Goal: Navigation & Orientation: Understand site structure

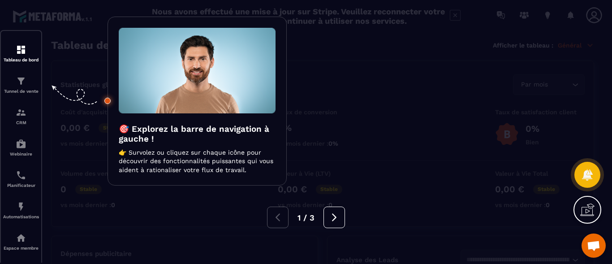
click at [214, 77] on img at bounding box center [197, 71] width 157 height 86
click at [330, 218] on icon at bounding box center [334, 217] width 10 height 10
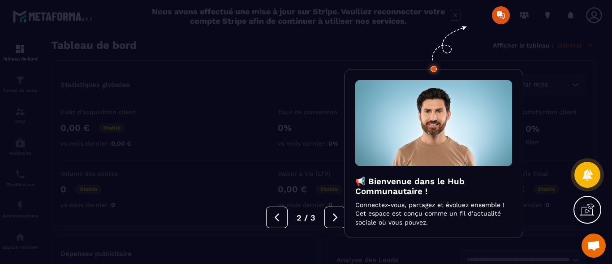
click at [502, 14] on div at bounding box center [306, 132] width 612 height 264
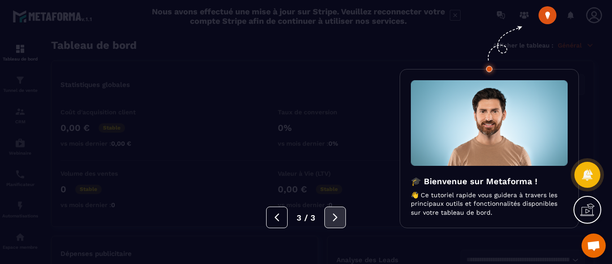
click at [337, 217] on icon at bounding box center [335, 217] width 10 height 10
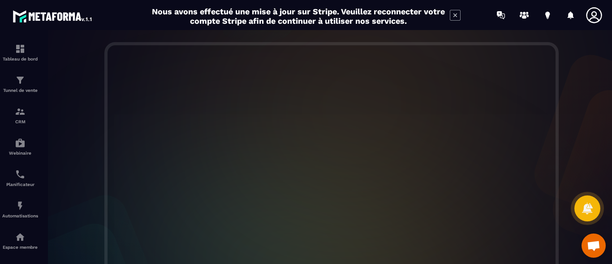
scroll to position [312, 0]
click at [339, 248] on div "Bienvenue, [PERSON_NAME]! Nous sommes ravis de vous avoir ici. Commençons 🚀 Bie…" at bounding box center [331, 147] width 579 height 234
click at [588, 141] on div at bounding box center [331, 88] width 579 height 305
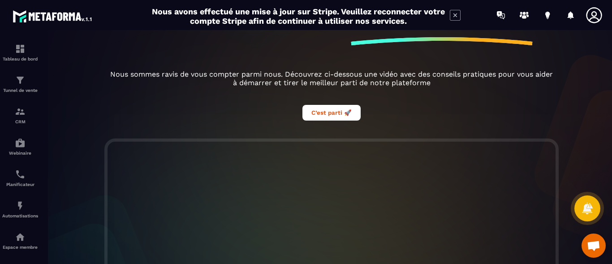
click at [456, 14] on icon at bounding box center [455, 15] width 11 height 11
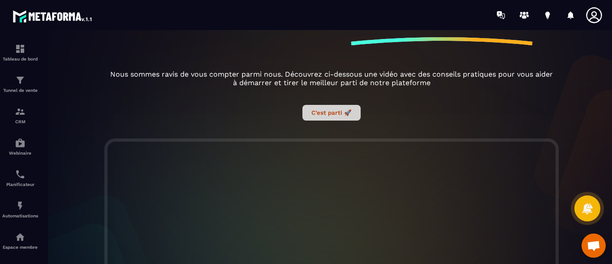
click at [314, 112] on button "C’est parti 🚀" at bounding box center [331, 113] width 58 height 16
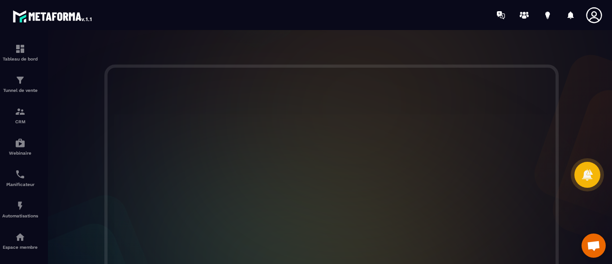
scroll to position [153, 0]
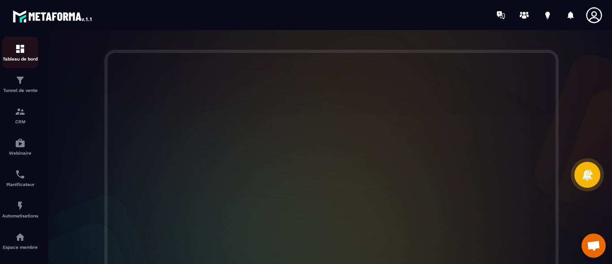
click at [19, 52] on img at bounding box center [20, 48] width 11 height 11
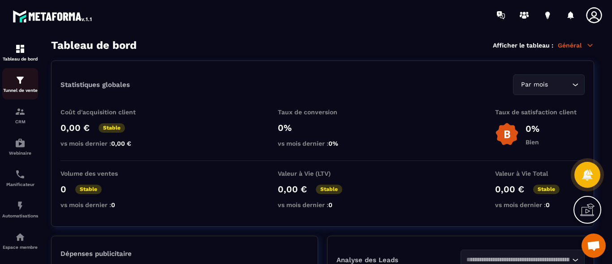
click at [17, 86] on div "Tunnel de vente" at bounding box center [20, 84] width 36 height 18
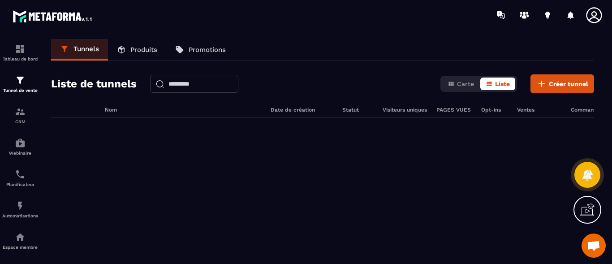
click at [148, 48] on p "Produits" at bounding box center [143, 50] width 27 height 8
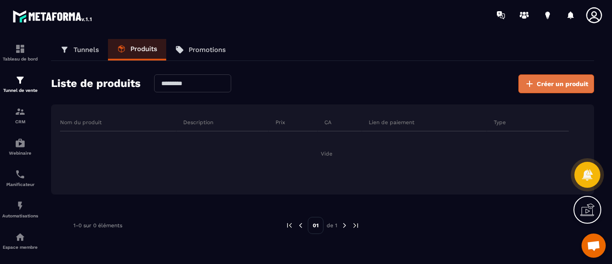
click at [537, 83] on button "Créer un produit" at bounding box center [556, 83] width 76 height 19
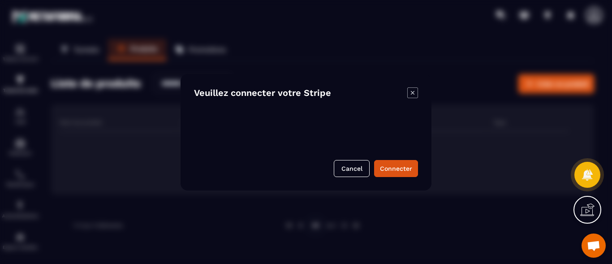
click at [407, 91] on icon "Modal window" at bounding box center [412, 92] width 11 height 11
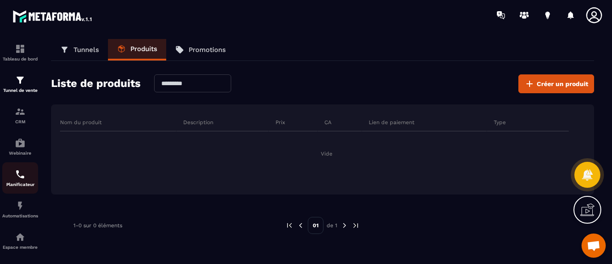
click at [23, 181] on div "Planificateur" at bounding box center [20, 178] width 36 height 18
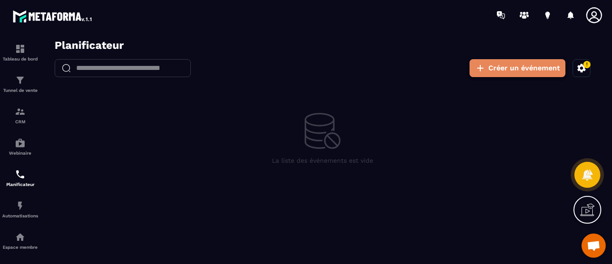
click at [538, 68] on button "Créer un événement" at bounding box center [518, 68] width 96 height 18
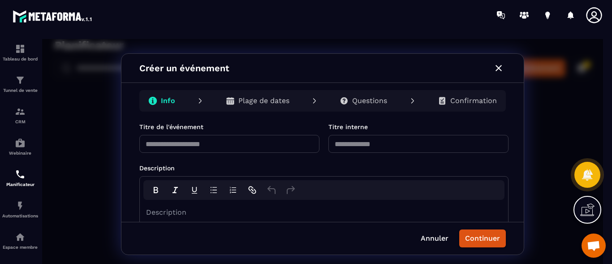
click at [370, 143] on input "text" at bounding box center [418, 144] width 180 height 18
click at [16, 209] on img at bounding box center [20, 205] width 11 height 11
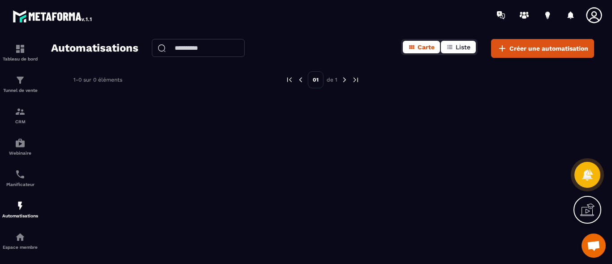
click at [460, 46] on span "Liste" at bounding box center [463, 46] width 15 height 7
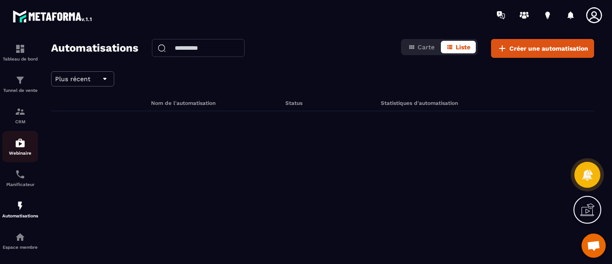
click at [18, 152] on p "Webinaire" at bounding box center [20, 153] width 36 height 5
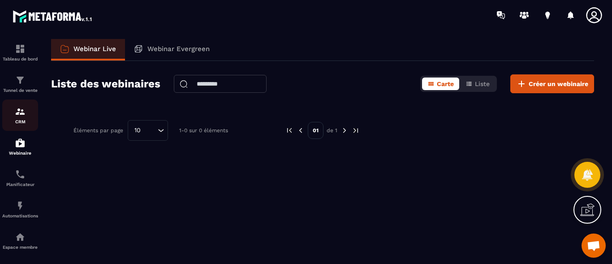
click at [19, 117] on div "CRM" at bounding box center [20, 115] width 36 height 18
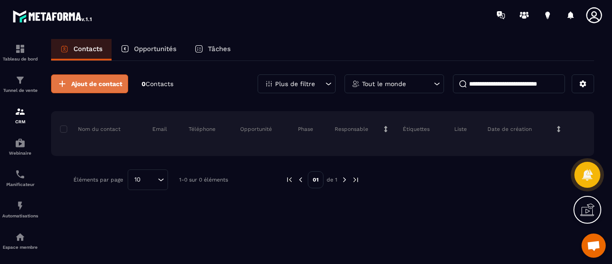
click at [99, 82] on span "Ajout de contact" at bounding box center [96, 83] width 51 height 9
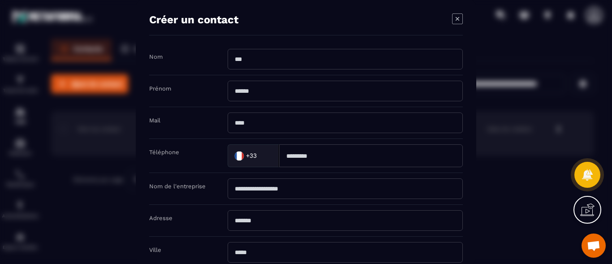
click at [452, 20] on icon "Modal window" at bounding box center [457, 18] width 11 height 11
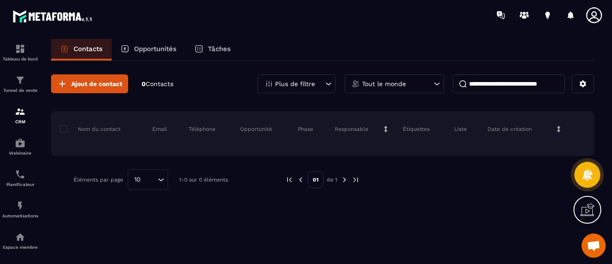
click at [516, 128] on p "Date de création" at bounding box center [509, 128] width 44 height 7
click at [461, 128] on p "Liste" at bounding box center [460, 128] width 13 height 7
click at [529, 12] on icon at bounding box center [524, 15] width 14 height 14
